Goal: Check status: Check status

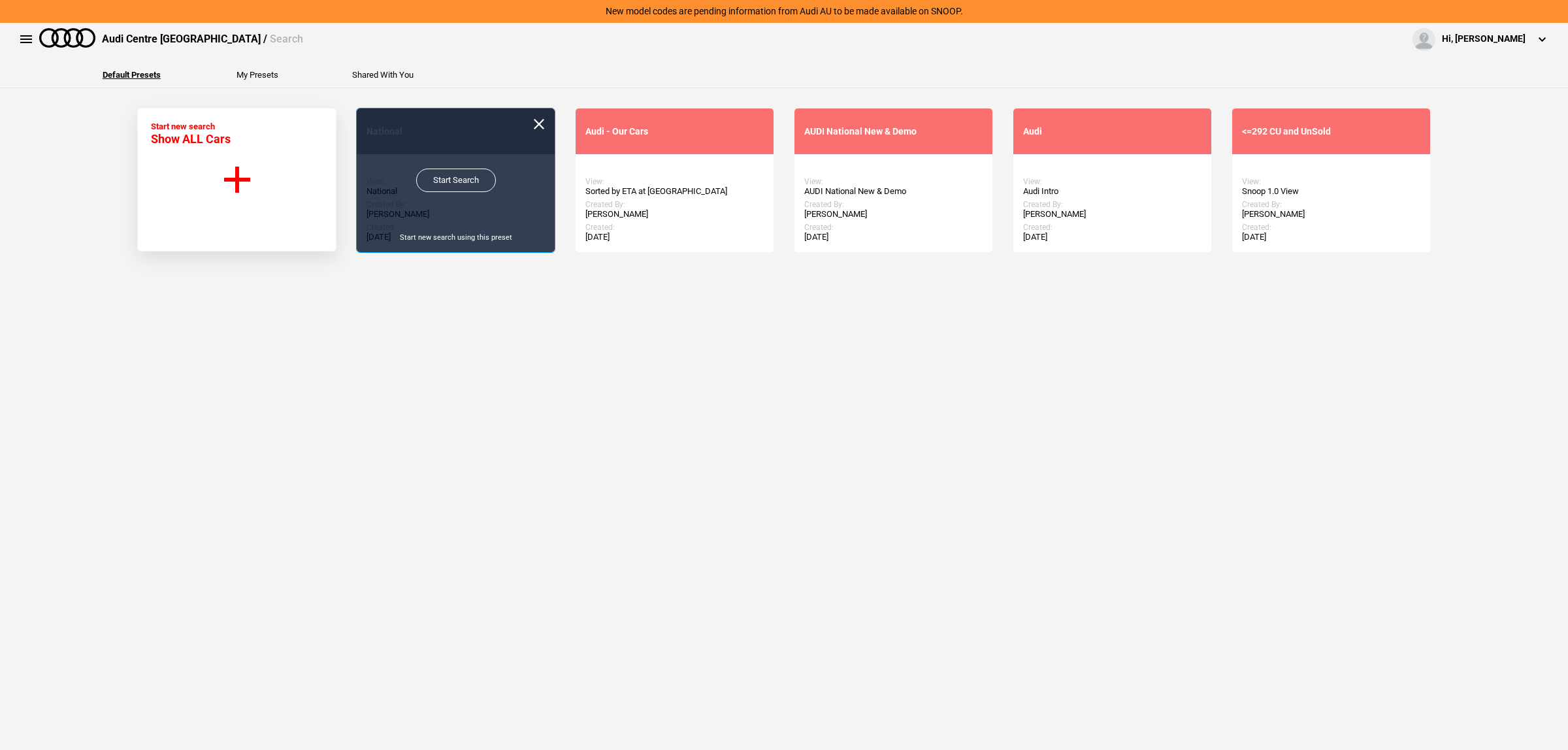
click at [436, 187] on link "Start Search" at bounding box center [456, 180] width 80 height 24
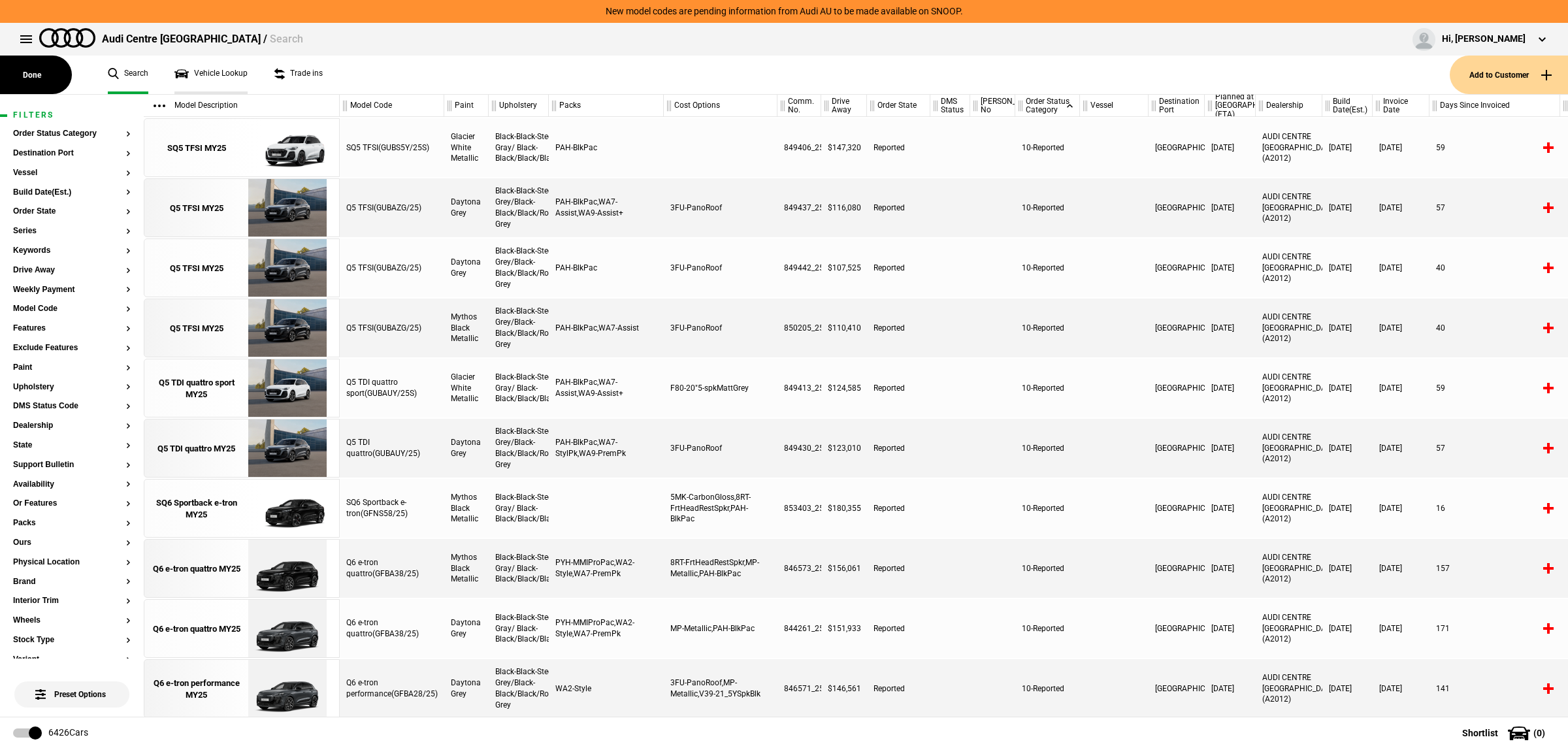
click at [215, 80] on link "Vehicle Lookup" at bounding box center [211, 74] width 73 height 39
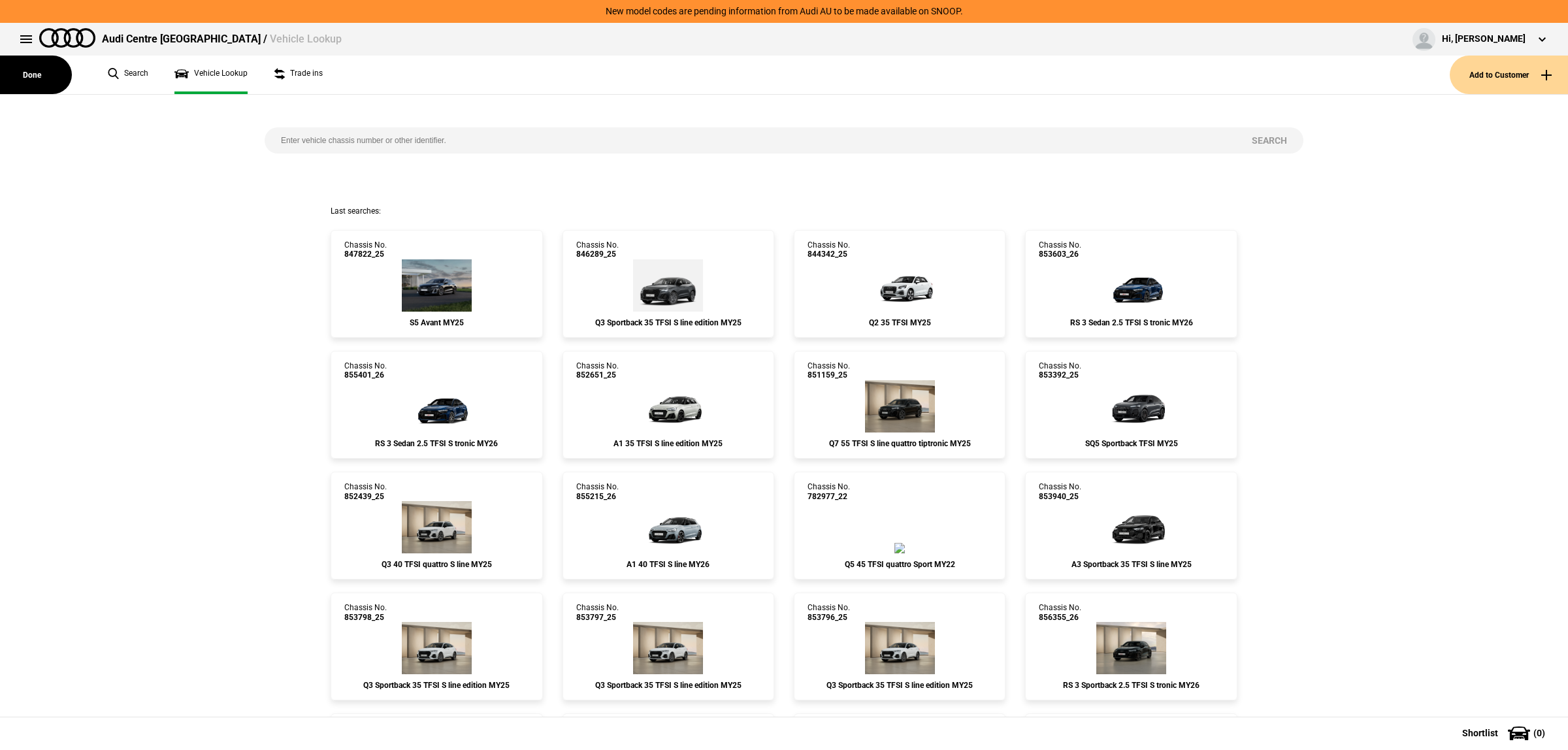
click at [384, 150] on input "search" at bounding box center [750, 140] width 970 height 26
paste input "837653"
type input "837653"
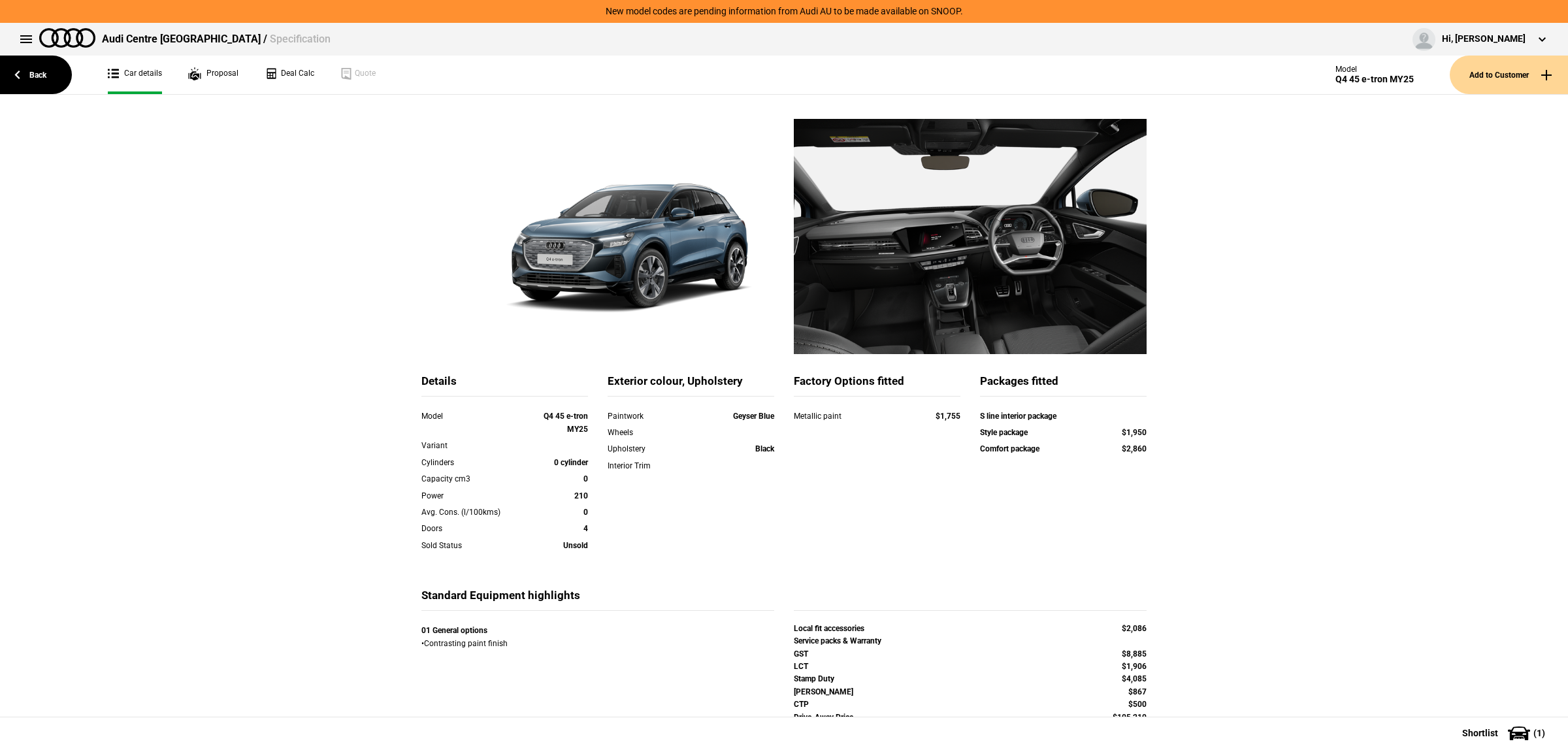
scroll to position [82, 0]
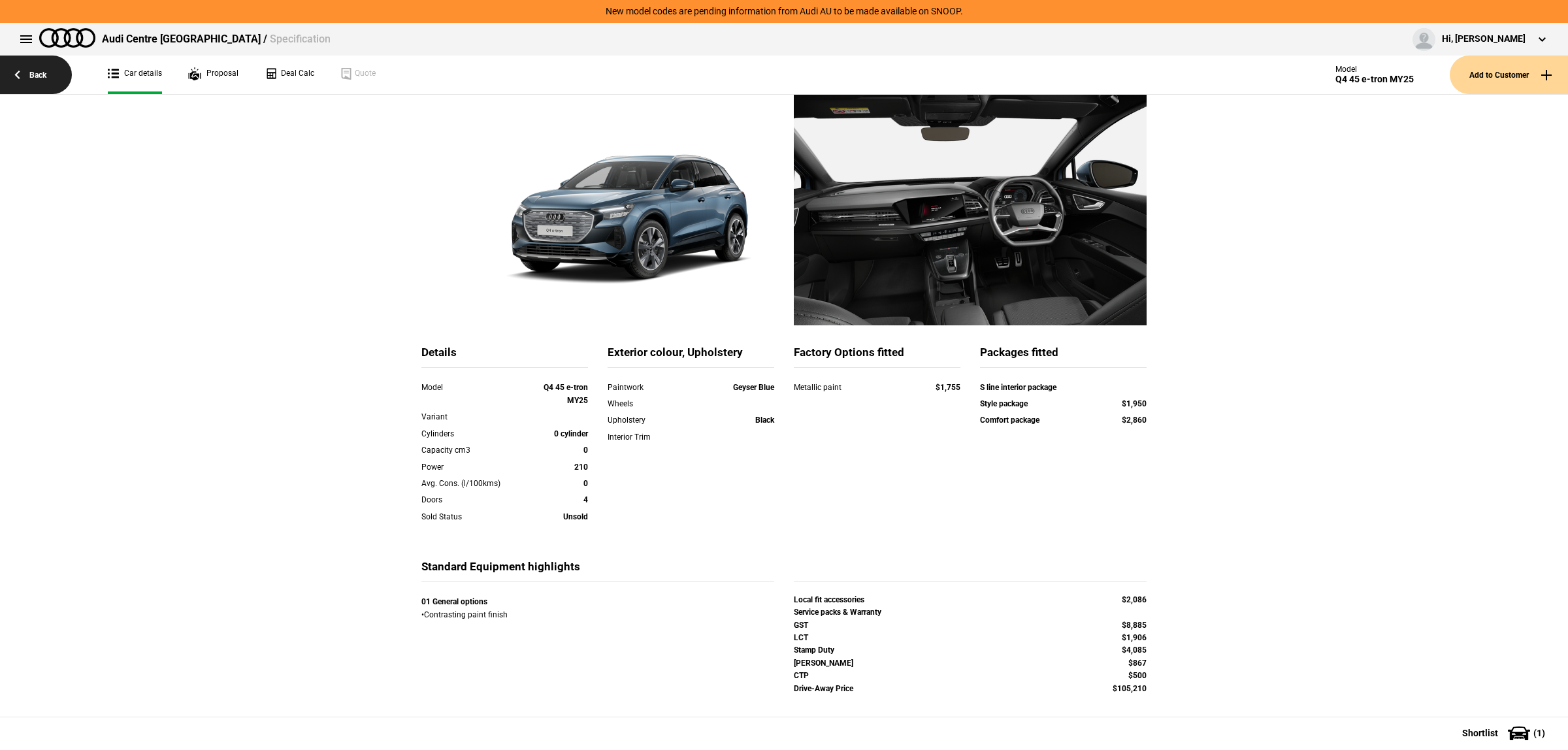
click at [24, 63] on link "Back" at bounding box center [35, 74] width 72 height 39
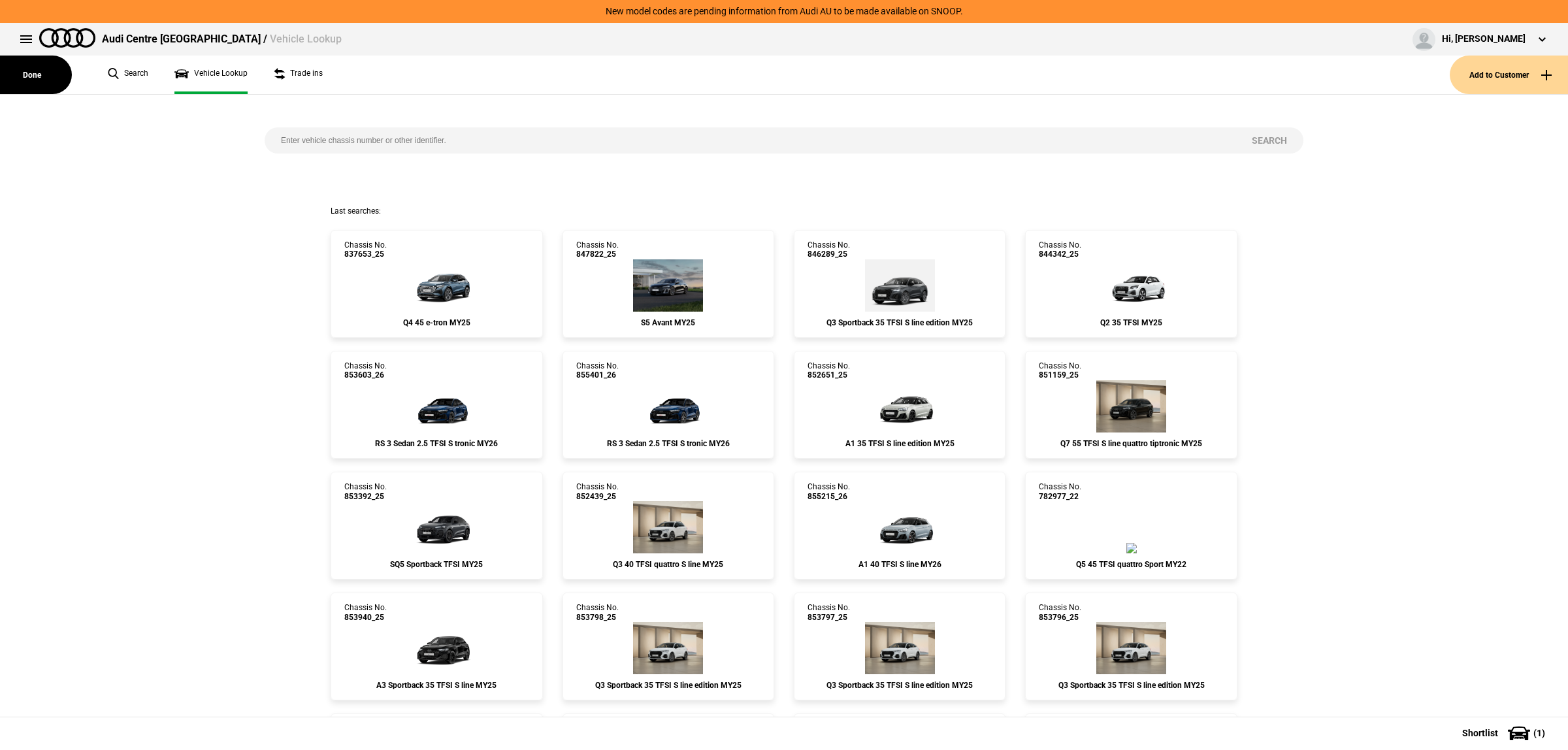
click at [479, 142] on input "search" at bounding box center [750, 140] width 970 height 26
paste input "851759"
type input "851759"
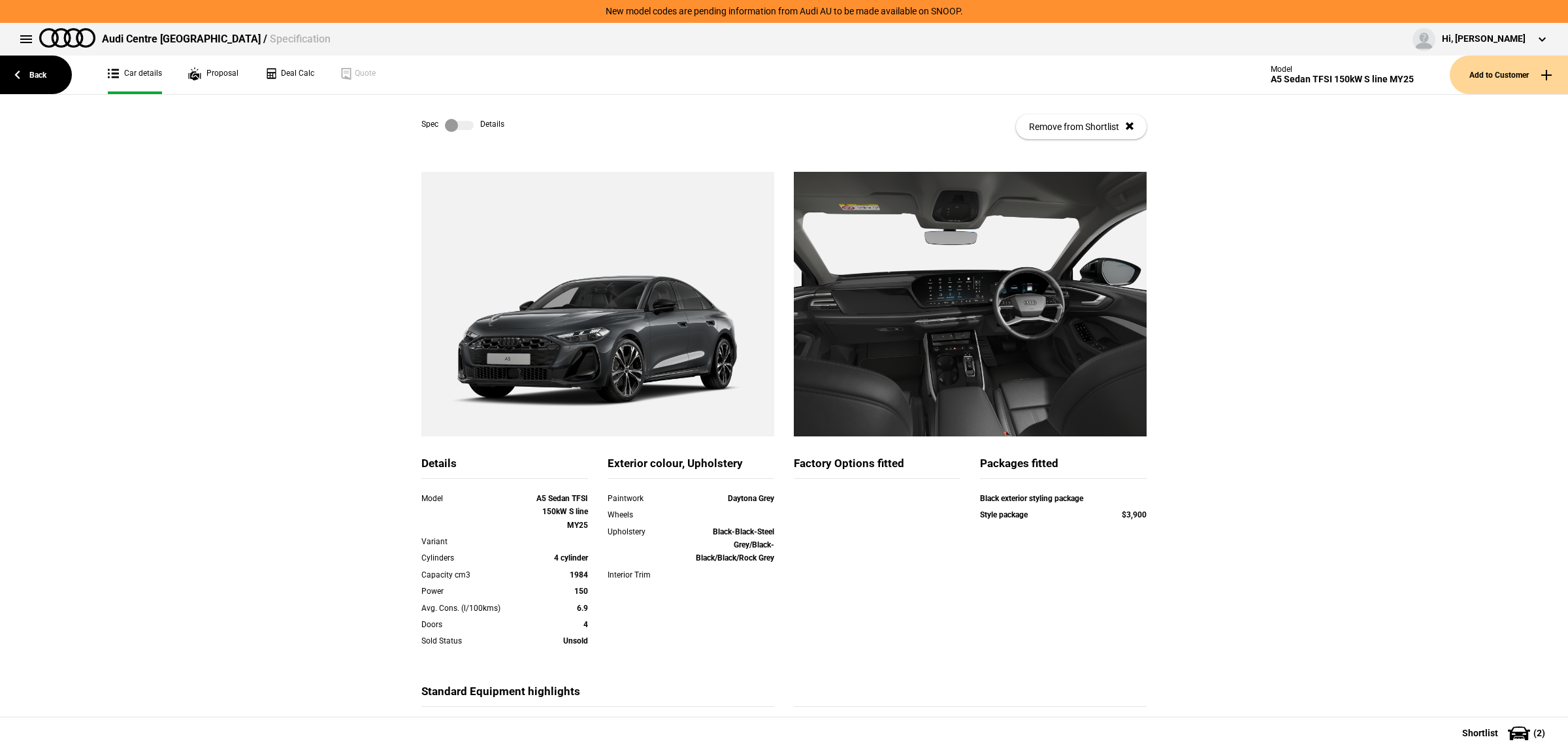
click at [455, 124] on label at bounding box center [459, 125] width 29 height 13
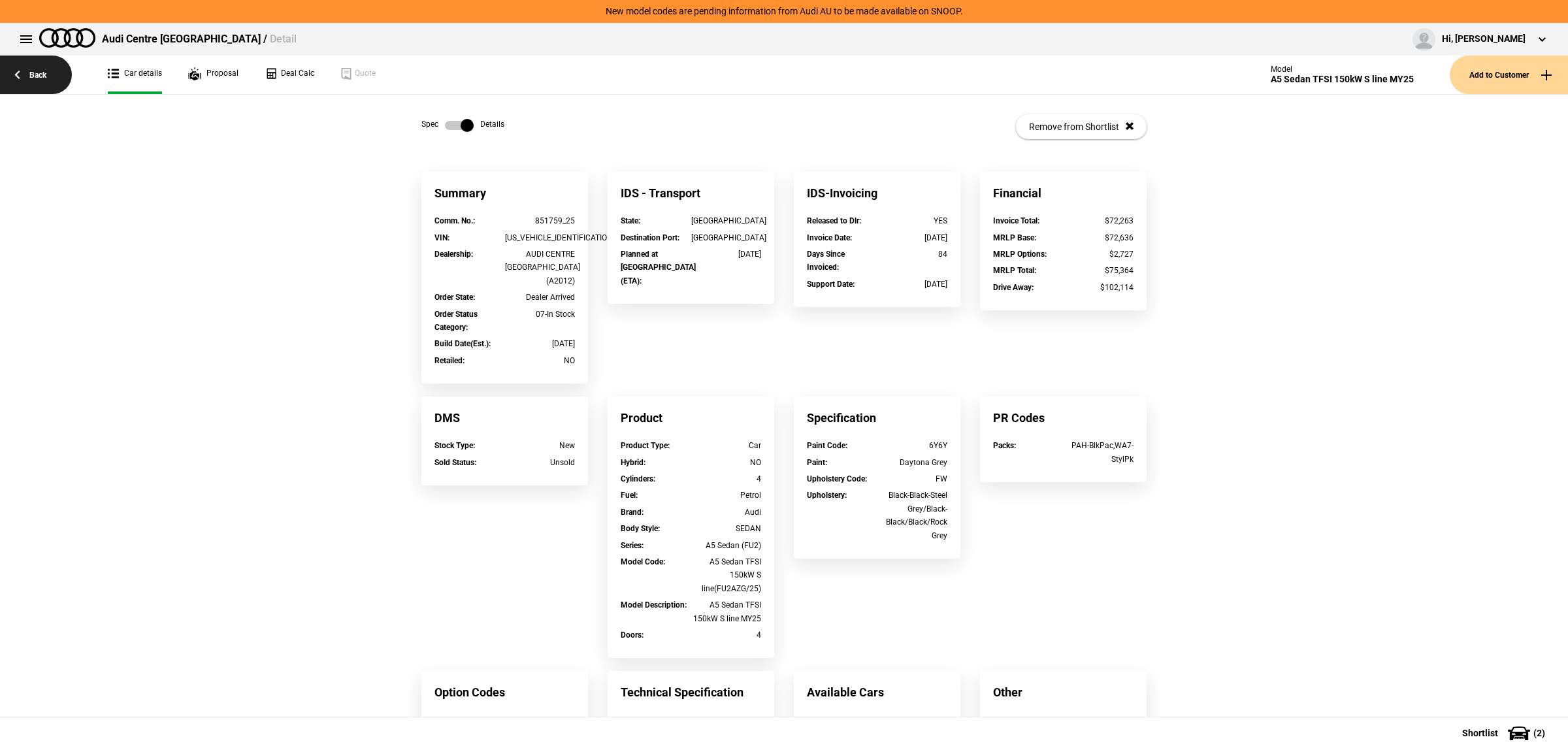
click at [21, 63] on link "Back" at bounding box center [35, 74] width 72 height 39
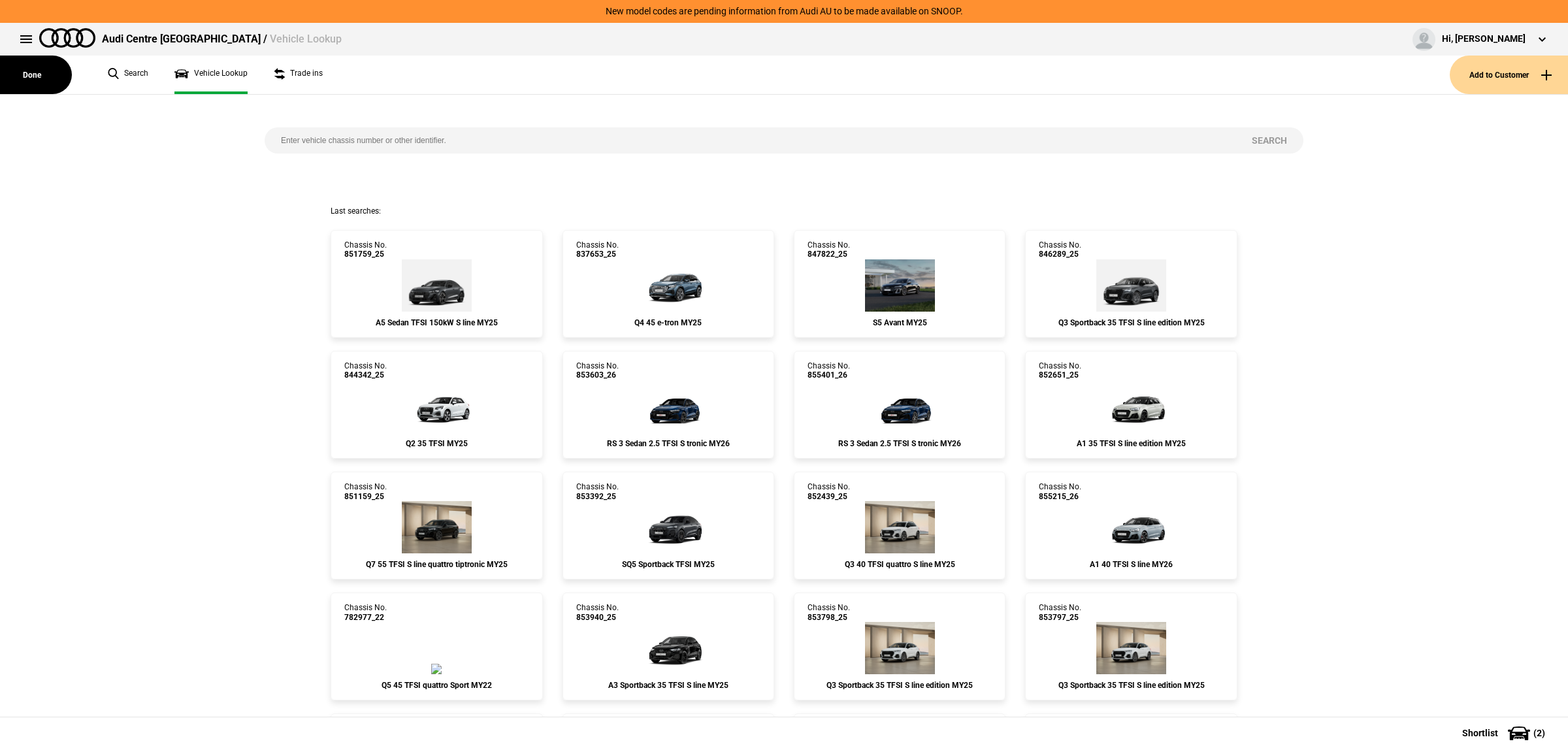
click at [422, 144] on input "search" at bounding box center [750, 140] width 970 height 26
paste input "851752"
type input "851752"
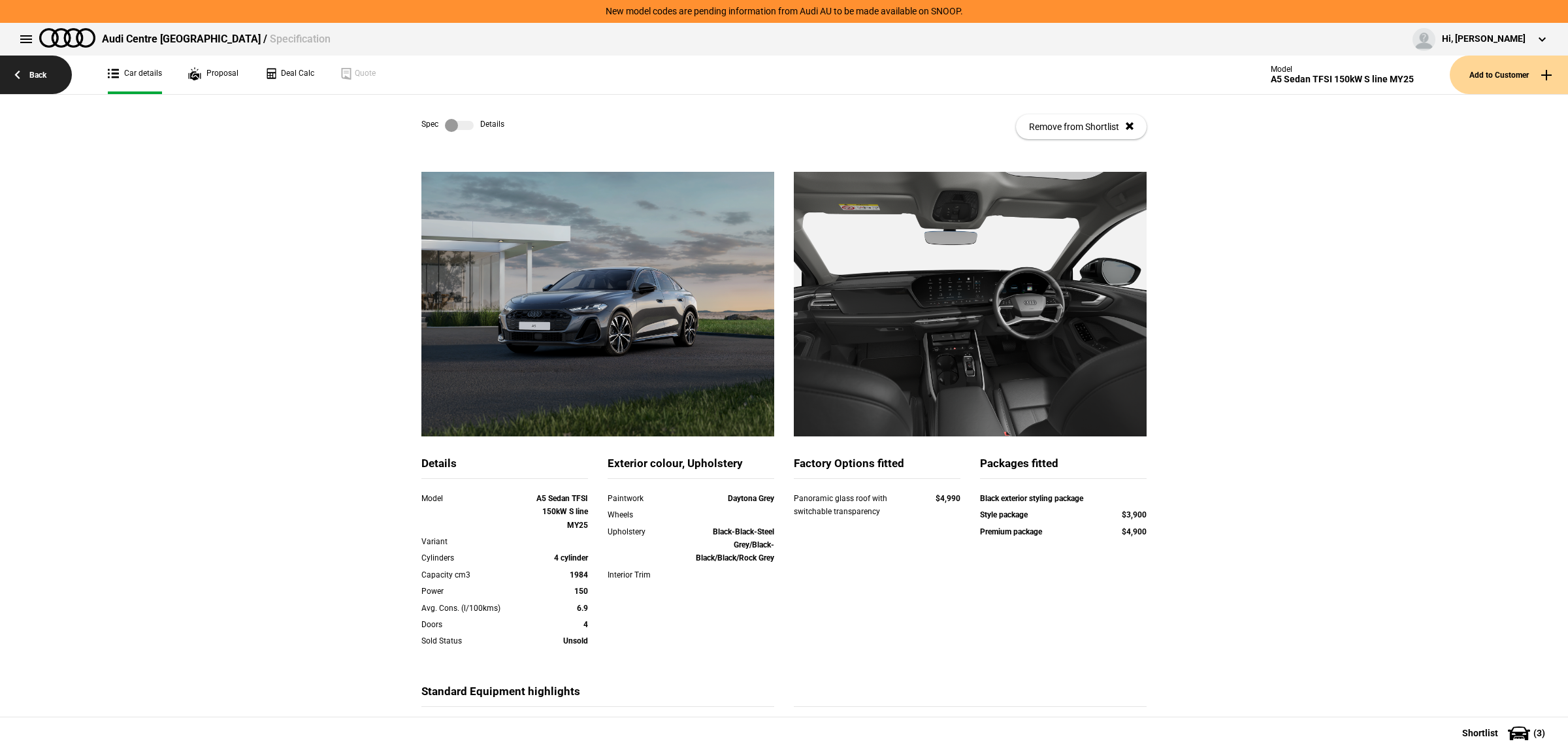
click at [8, 86] on link "Back" at bounding box center [35, 74] width 72 height 39
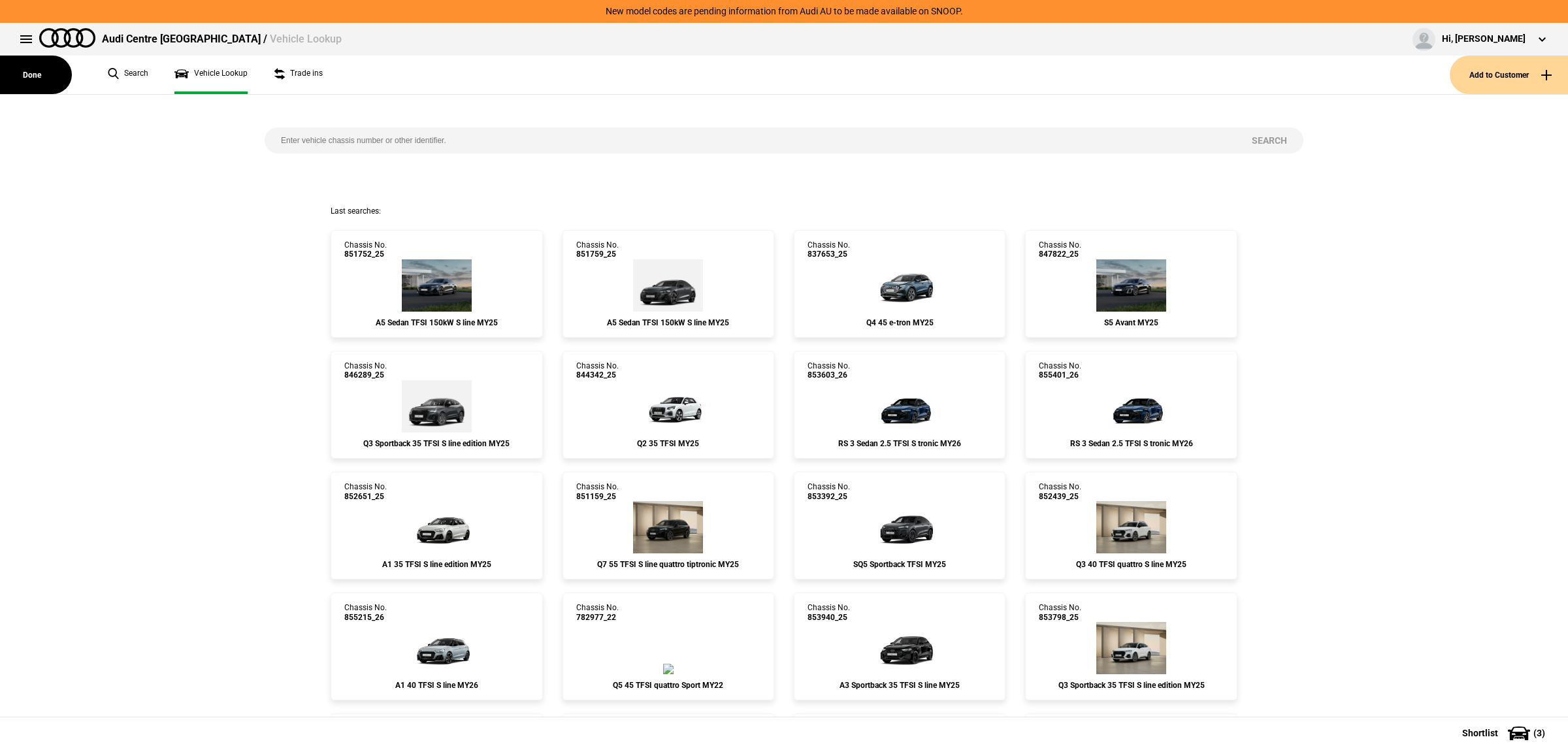
click at [508, 135] on input "search" at bounding box center [750, 140] width 970 height 26
paste input "851755"
type input "851755"
